Goal: Check status: Check status

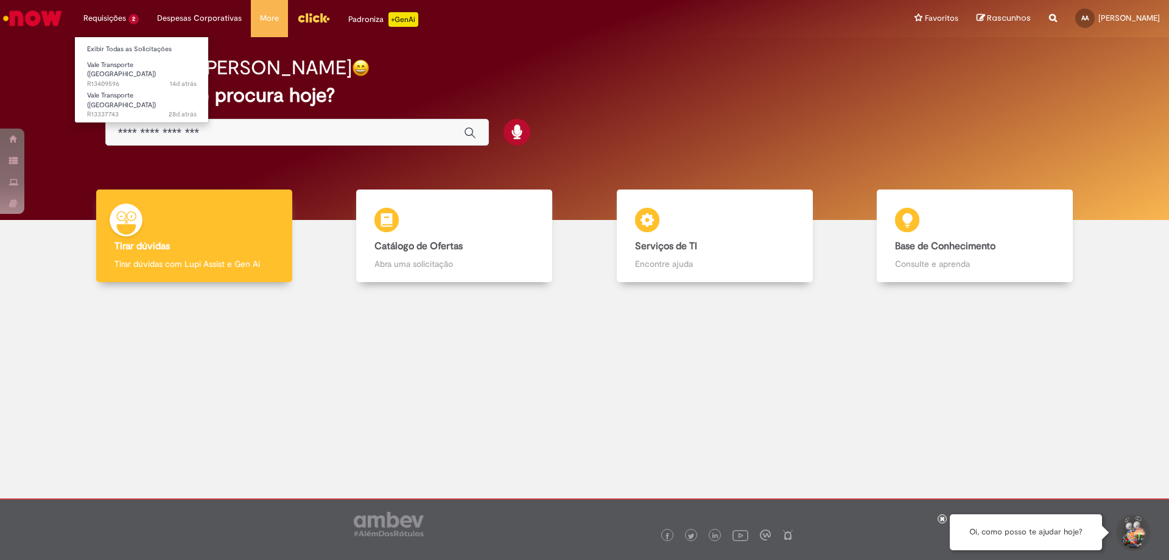
click at [133, 18] on li "Requisições 2 Exibir Todas as Solicitações Vale Transporte (VT) 14d atrás 14 di…" at bounding box center [111, 18] width 74 height 37
click at [132, 55] on link "Exibir Todas as Solicitações" at bounding box center [142, 49] width 134 height 13
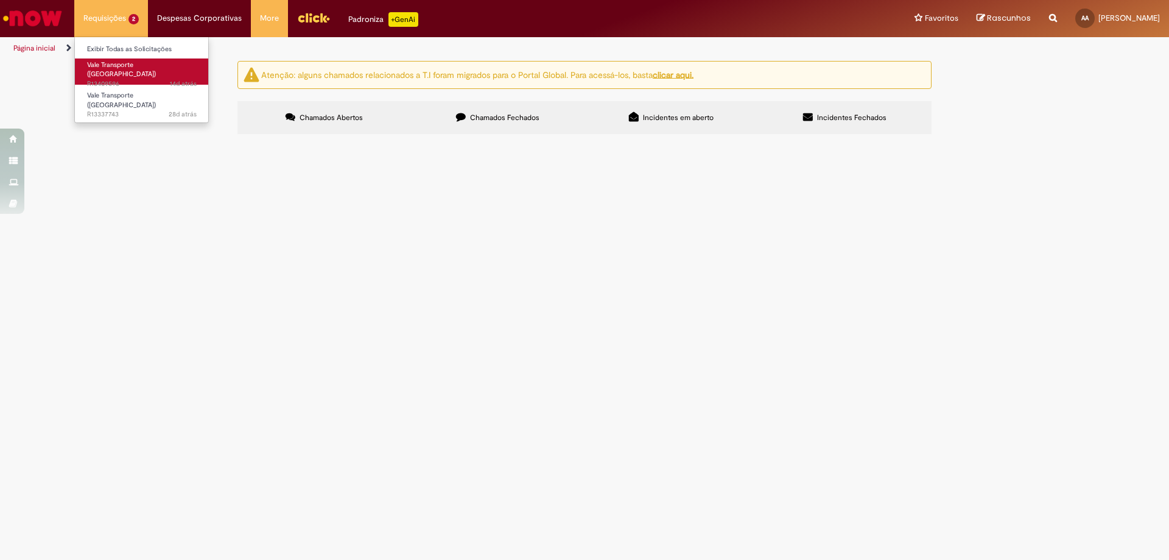
click at [130, 63] on span "Vale Transporte ([GEOGRAPHIC_DATA])" at bounding box center [121, 69] width 69 height 19
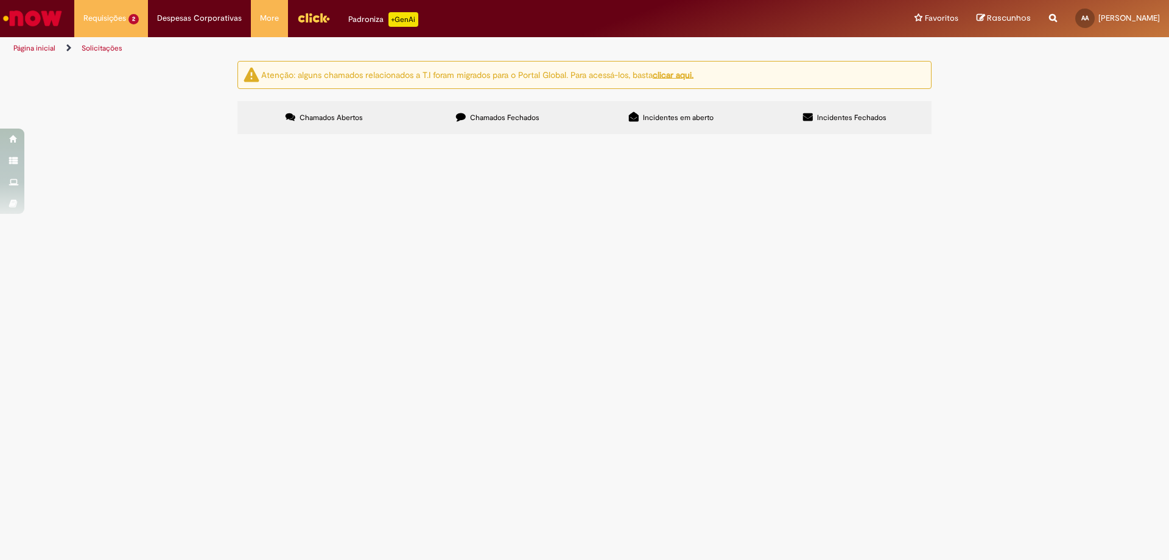
click at [0, 0] on span "R13409596" at bounding box center [0, 0] width 0 height 0
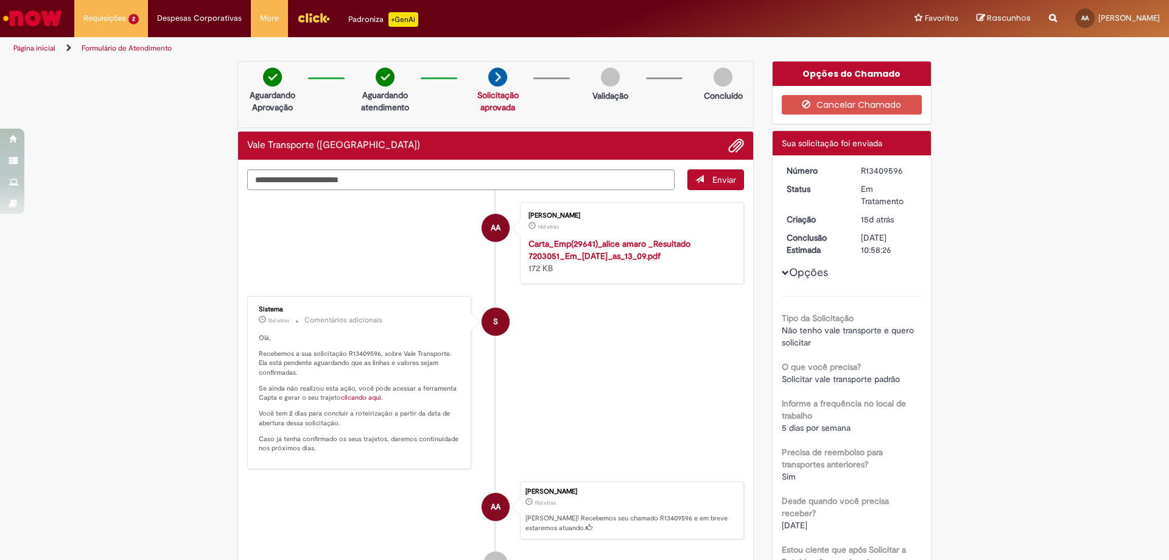
click at [315, 18] on img "Menu Cabeçalho" at bounding box center [313, 18] width 33 height 18
